Goal: Information Seeking & Learning: Learn about a topic

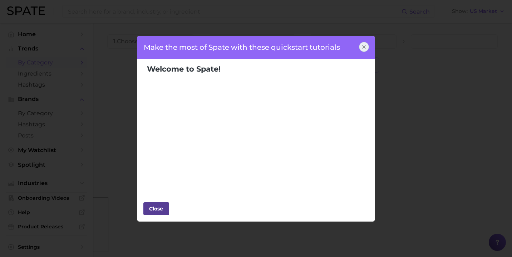
click at [159, 203] on div "Close" at bounding box center [156, 208] width 21 height 11
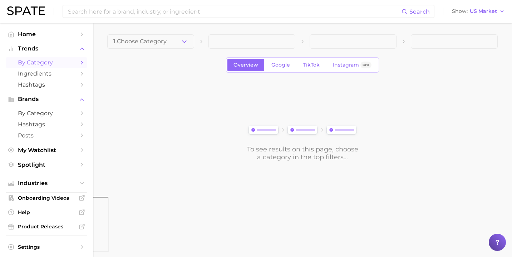
click at [78, 63] on link "by Category" at bounding box center [47, 62] width 82 height 11
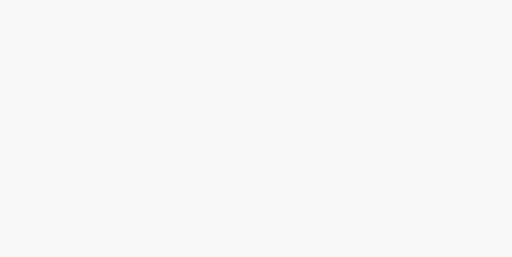
click at [180, 37] on html at bounding box center [256, 128] width 512 height 257
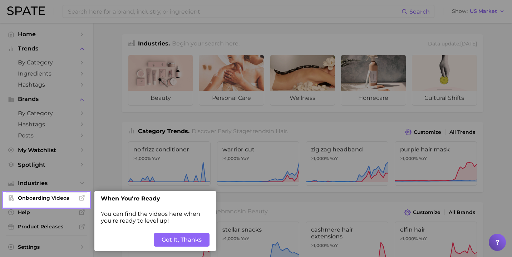
click at [67, 62] on div at bounding box center [46, 96] width 85 height 192
click at [182, 238] on button "Got It, Thanks" at bounding box center [182, 240] width 56 height 14
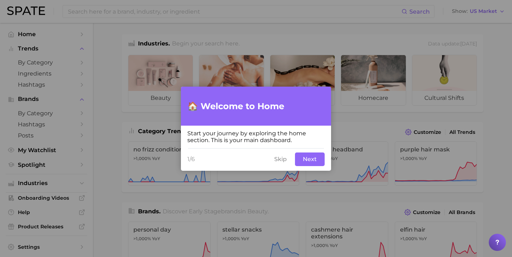
click at [286, 159] on button "Skip" at bounding box center [280, 159] width 21 height 14
click at [275, 161] on button "Skip" at bounding box center [280, 159] width 21 height 14
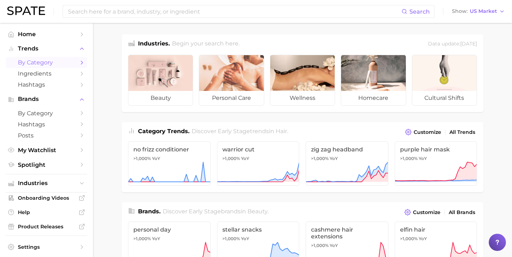
click at [32, 59] on span "by Category" at bounding box center [46, 62] width 57 height 7
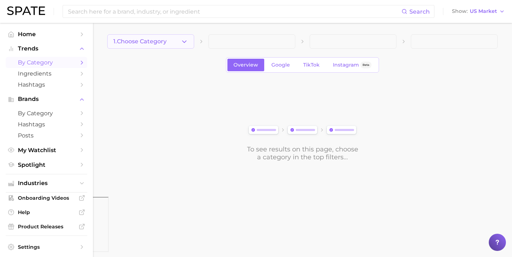
click at [125, 43] on span "1. Choose Category" at bounding box center [139, 41] width 53 height 6
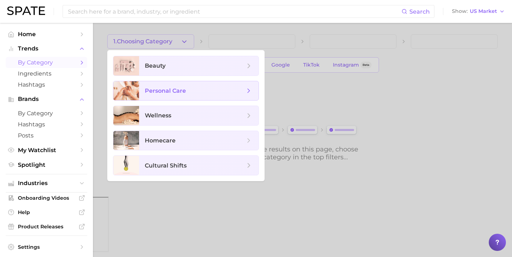
click at [163, 88] on span "personal care" at bounding box center [165, 90] width 41 height 7
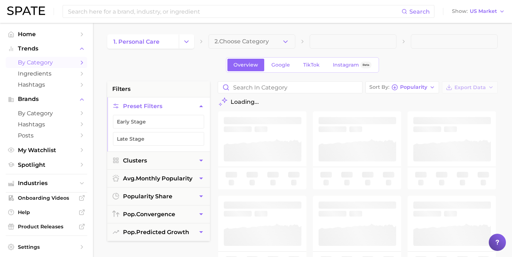
click at [222, 45] on button "2. Choose Category" at bounding box center [251, 41] width 87 height 14
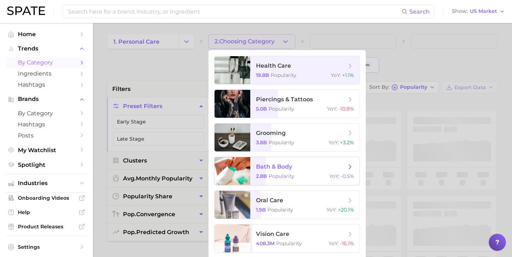
click at [256, 173] on span "2.8b" at bounding box center [261, 176] width 11 height 6
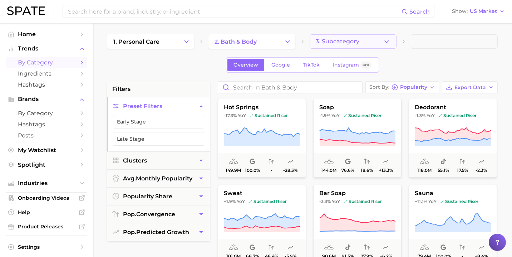
click at [355, 42] on span "3. Subcategory" at bounding box center [338, 41] width 44 height 6
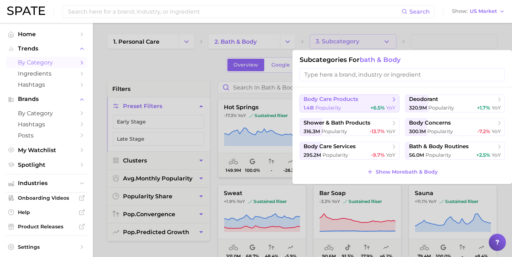
click at [337, 102] on span "body care products" at bounding box center [331, 99] width 55 height 7
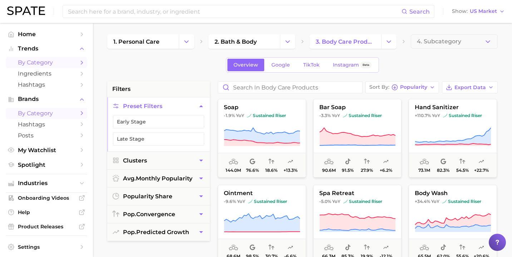
click at [38, 112] on span "by Category" at bounding box center [46, 113] width 57 height 7
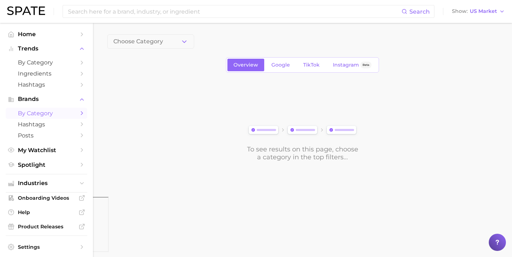
click at [206, 49] on div "Choose Category Overview Google TikTok Instagram Beta To see results on this pa…" at bounding box center [302, 97] width 390 height 127
click at [186, 43] on icon "button" at bounding box center [185, 42] width 8 height 8
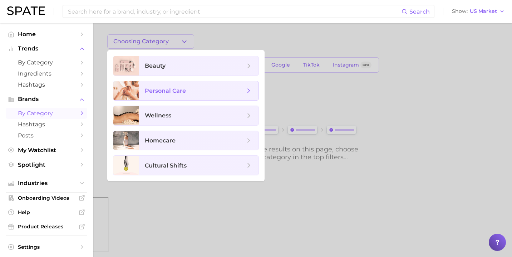
click at [187, 87] on span "personal care" at bounding box center [195, 91] width 100 height 8
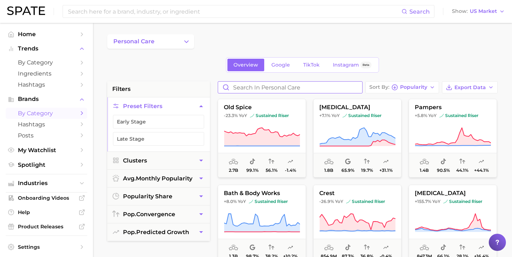
click at [284, 89] on input "Search in personal care" at bounding box center [290, 87] width 144 height 11
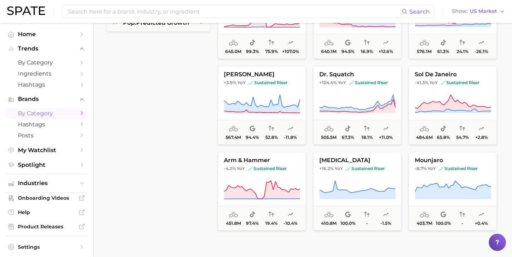
scroll to position [212, 0]
